Goal: Communication & Community: Answer question/provide support

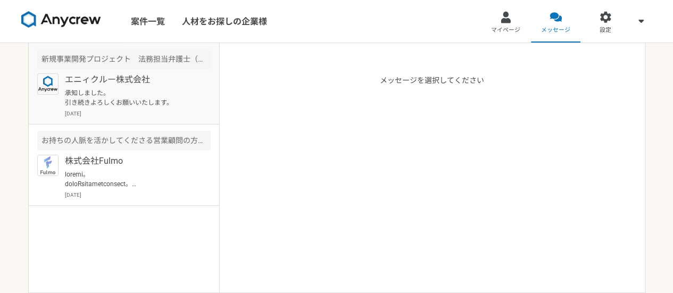
click at [156, 84] on p "エニィクルー株式会社" at bounding box center [130, 79] width 131 height 13
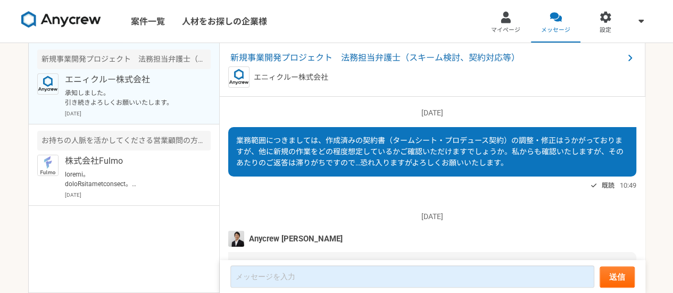
scroll to position [856, 0]
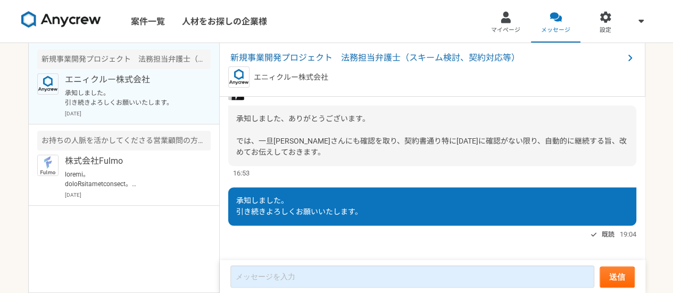
click at [0, 156] on div "案件一覧 人材をお探しの企業様 マイページ メッセージ 設定 新規事業開発プロジェクト　法務担当弁護士（スキーム検討、契約対応等） エニィクルー株式会社 承知…" at bounding box center [336, 146] width 673 height 293
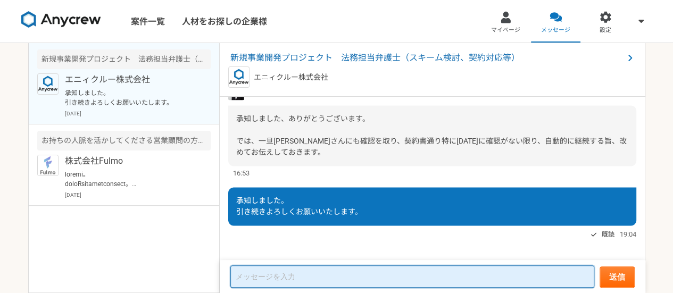
click at [288, 273] on textarea at bounding box center [412, 276] width 364 height 22
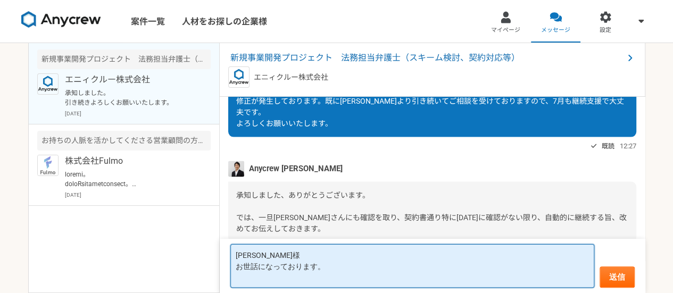
scroll to position [3246, 0]
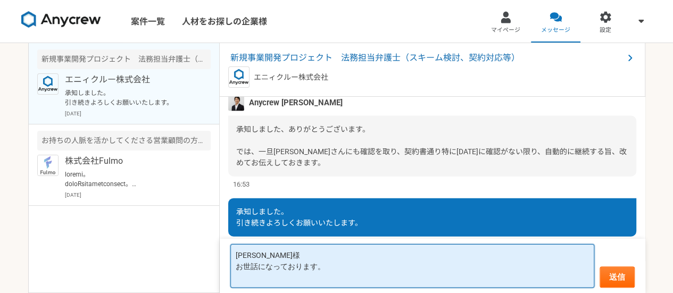
click at [261, 277] on textarea "[PERSON_NAME]様 お世話になっております。" at bounding box center [412, 266] width 364 height 44
drag, startPoint x: 235, startPoint y: 278, endPoint x: 293, endPoint y: 279, distance: 58.5
click at [293, 279] on textarea "[PERSON_NAME]様 お世話になっております。 Decillion Capital様の" at bounding box center [412, 266] width 364 height 44
click at [323, 280] on textarea "[PERSON_NAME]様 お世話になっております。 Decillion Capital様の" at bounding box center [412, 266] width 364 height 44
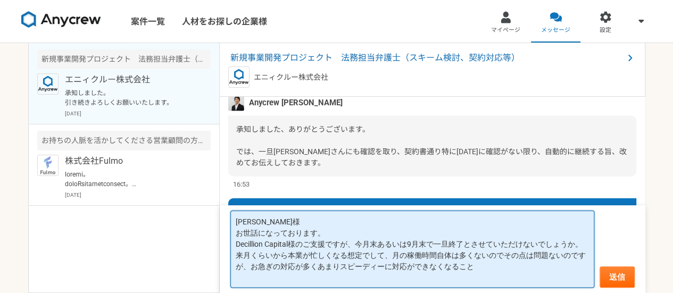
click at [353, 244] on textarea "[PERSON_NAME]様 お世話になっております。 Decillion Capital様のご支援ですが、今月末あるいは9月末で一旦終了とさせていただけない…" at bounding box center [412, 249] width 364 height 77
drag, startPoint x: 390, startPoint y: 266, endPoint x: 247, endPoint y: 278, distance: 143.5
click at [247, 278] on textarea "[PERSON_NAME]様 お世話になっております。 Decillion Capital様のご支援ですが、今月末あるいは9月末で一旦終了とさせていただけない…" at bounding box center [412, 249] width 364 height 77
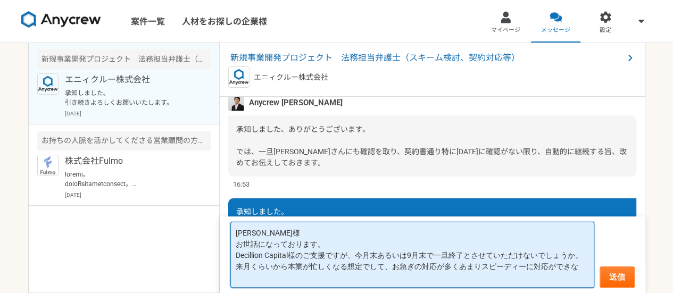
scroll to position [0, 0]
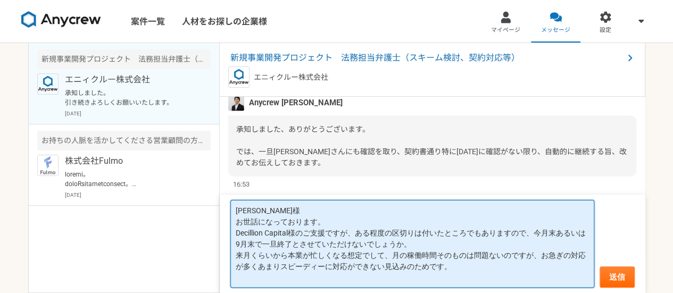
click at [389, 229] on textarea "[PERSON_NAME]様 お世話になっております。 Decillion Capital様のご支援ですが、ある程度の区切りは付いたところでもありますので、今…" at bounding box center [412, 244] width 364 height 88
click at [388, 232] on textarea "[PERSON_NAME]様 お世話になっております。 Decillion Capital様のご支援ですが、ある程度の区切りは付いたところでもありますので、今…" at bounding box center [412, 244] width 364 height 88
click at [392, 233] on textarea "[PERSON_NAME]様 お世話になっております。 Decillion Capital様のご支援ですが、ある程度の区切りは付いたところでもありますので、今…" at bounding box center [412, 244] width 364 height 88
drag, startPoint x: 392, startPoint y: 254, endPoint x: 537, endPoint y: 260, distance: 144.8
click at [537, 260] on textarea "[PERSON_NAME]様 お世話になっております。 Decillion Capital様のご支援ですが、ある程度の業務の区切りは付いたところでもありますの…" at bounding box center [412, 244] width 364 height 88
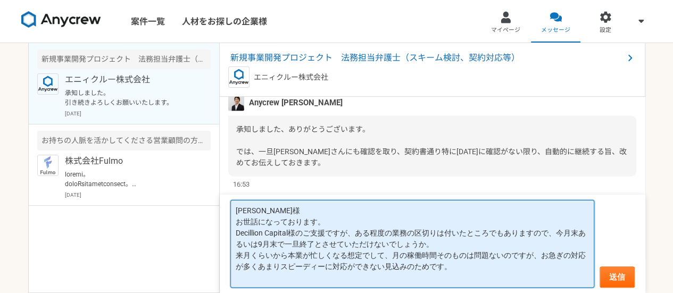
click at [486, 268] on textarea "[PERSON_NAME]様 お世話になっております。 Decillion Capital様のご支援ですが、ある程度の業務の区切りは付いたところでもありますの…" at bounding box center [412, 244] width 364 height 88
paste textarea "月の稼働時間そのものは問題ないのですが、"
click at [235, 275] on textarea "[PERSON_NAME]様 お世話になっております。 Decillion Capital様のご支援ですが、ある程度の業務の区切りは付いたところでもありますの…" at bounding box center [412, 244] width 364 height 88
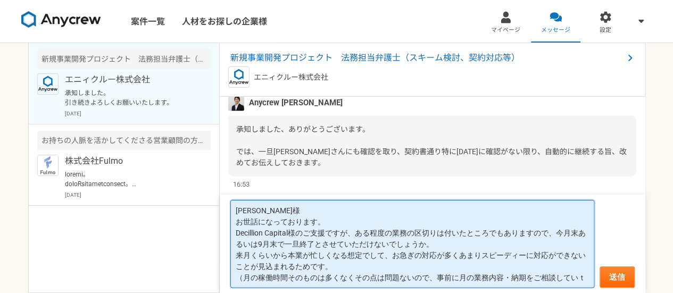
scroll to position [6, 0]
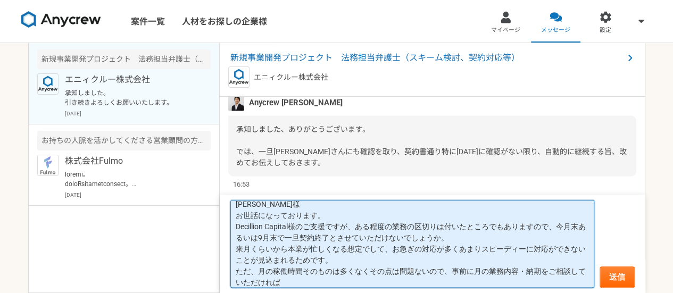
click at [541, 270] on textarea "[PERSON_NAME]様 お世話になっております。 Decillion Capital様のご支援ですが、ある程度の業務の区切りは付いたところでもありますの…" at bounding box center [412, 244] width 364 height 88
click at [480, 248] on textarea "[PERSON_NAME]様 お世話になっております。 Decillion Capital様のご支援ですが、ある程度の業務の区切りは付いたところでもありますの…" at bounding box center [412, 244] width 364 height 88
click at [237, 284] on textarea "[PERSON_NAME]様 お世話になっております。 Decillion Capital様のご支援ですが、ある程度の業務の区切りは付いたところでもありますの…" at bounding box center [412, 244] width 364 height 88
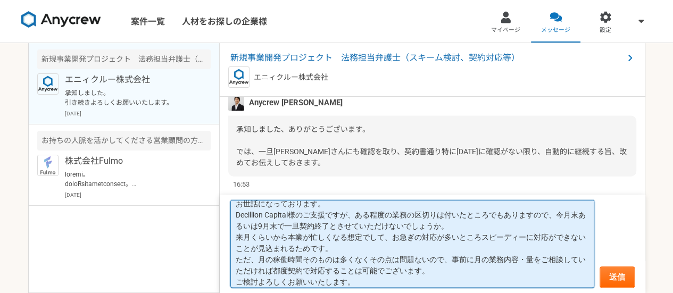
scroll to position [34, 0]
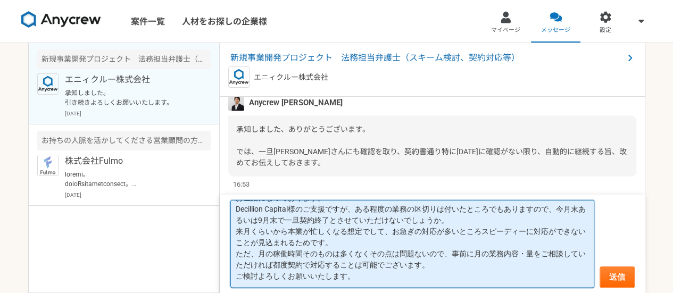
click at [402, 280] on textarea "[PERSON_NAME]様 お世話になっております。 Decillion Capital様のご支援ですが、ある程度の業務の区切りは付いたところでもありますの…" at bounding box center [412, 244] width 364 height 88
drag, startPoint x: 481, startPoint y: 230, endPoint x: 492, endPoint y: 221, distance: 15.1
click at [480, 230] on textarea "[PERSON_NAME]様 お世話になっております。 Decillion Capital様のご支援ですが、ある程度の業務の区切りは付いたところでもありますの…" at bounding box center [412, 244] width 364 height 88
click at [539, 254] on textarea "[PERSON_NAME]様 お世話になっております。 Decillion Capital様のご支援ですが、ある程度の業務の区切りは付いたところでもありますの…" at bounding box center [412, 244] width 364 height 88
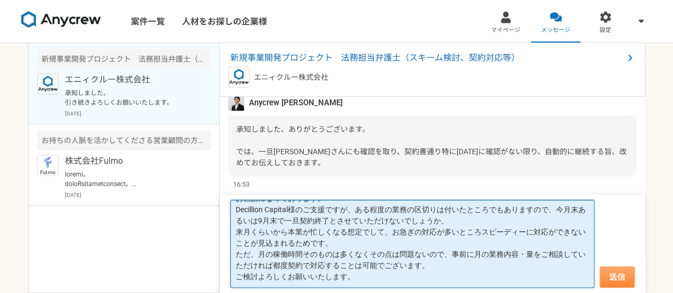
type textarea "[PERSON_NAME]様 お世話になっております。 Decillion Capital様のご支援ですが、ある程度の業務の区切りは付いたところでもありますの…"
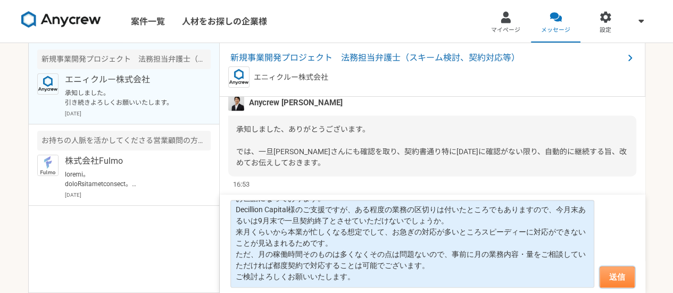
click at [619, 278] on button "送信" at bounding box center [616, 276] width 35 height 21
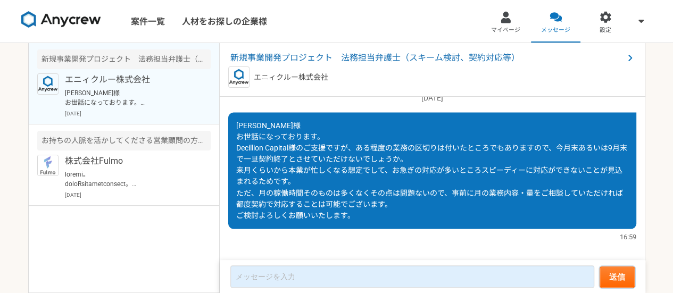
scroll to position [920, 0]
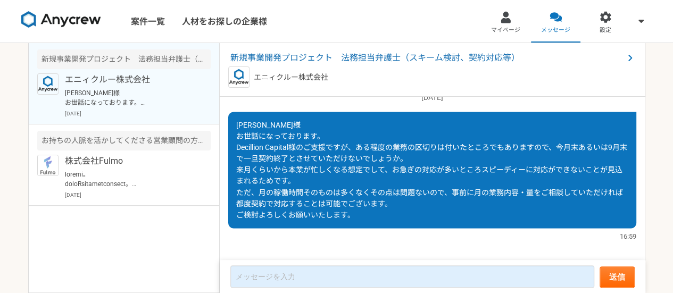
click at [527, 232] on div "[DATE] Anycrew [PERSON_NAME] ご連絡、ありがとうございます。 [DATE]、[PERSON_NAME]さんへお伝えしました。 「承…" at bounding box center [432, 179] width 425 height 164
click at [83, 96] on p "[PERSON_NAME]様 お世話になっております。 Decillion Capital様のご支援ですが、ある程度の業務の区切りは付いたところでもありますの…" at bounding box center [130, 97] width 131 height 19
click at [93, 177] on p at bounding box center [130, 179] width 131 height 19
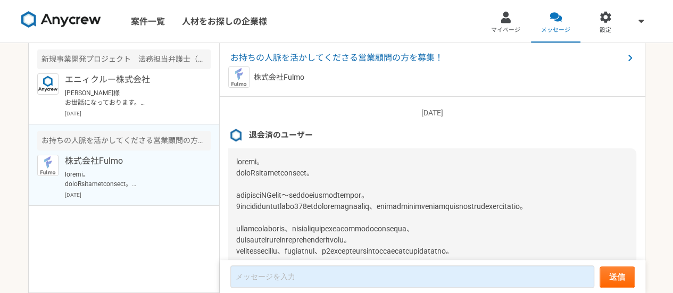
scroll to position [137, 0]
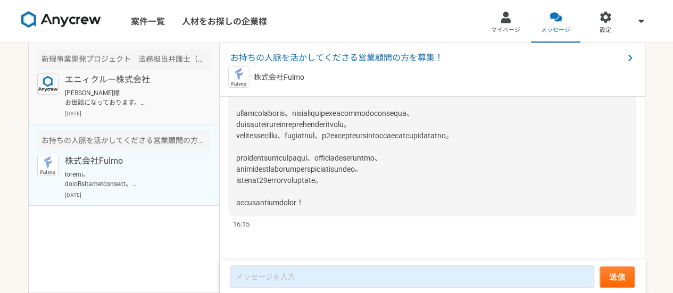
click at [124, 87] on div "エニィクルー株式会社 [PERSON_NAME]様 お世話になっております。 Decillion Capital様のご支援ですが、ある程度の業務の区切りは付い…" at bounding box center [138, 95] width 146 height 44
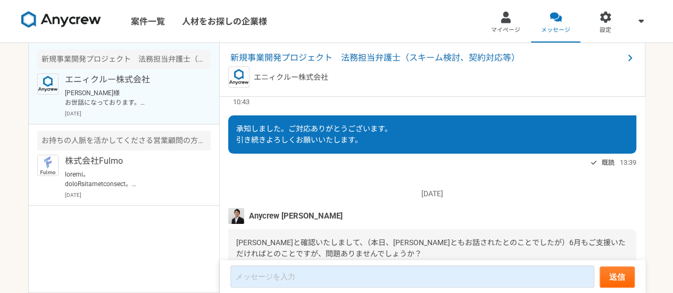
scroll to position [920, 0]
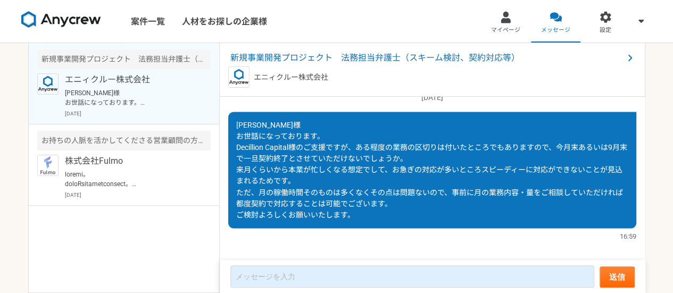
click at [149, 106] on p "[PERSON_NAME]様 お世話になっております。 Decillion Capital様のご支援ですが、ある程度の業務の区切りは付いたところでもありますの…" at bounding box center [130, 97] width 131 height 19
click at [144, 157] on p "株式会社Fulmo" at bounding box center [130, 161] width 131 height 13
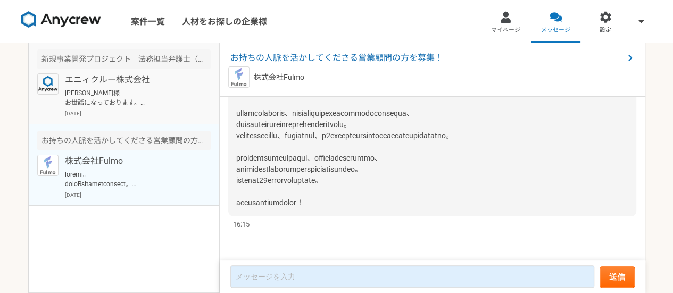
scroll to position [137, 0]
